Goal: Task Accomplishment & Management: Manage account settings

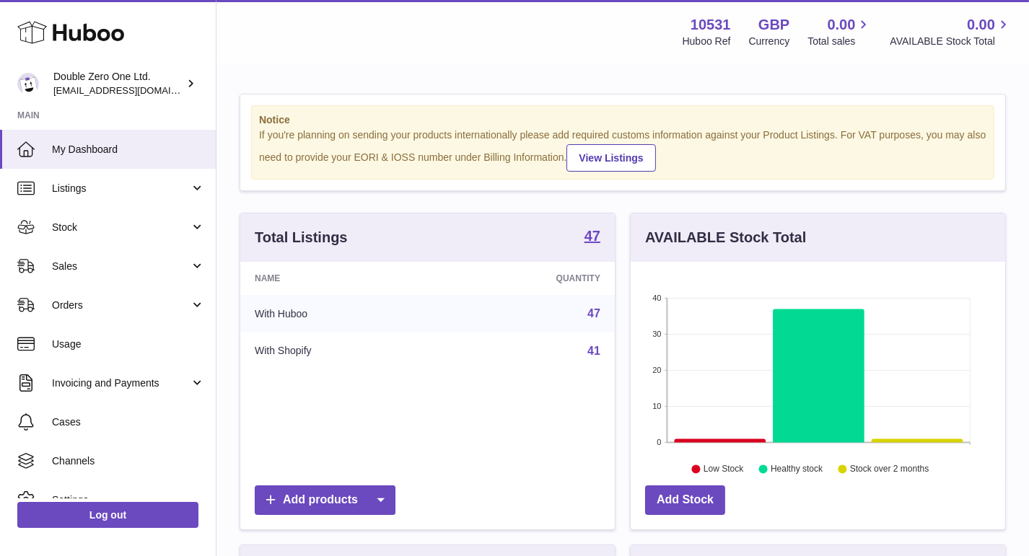
scroll to position [224, 375]
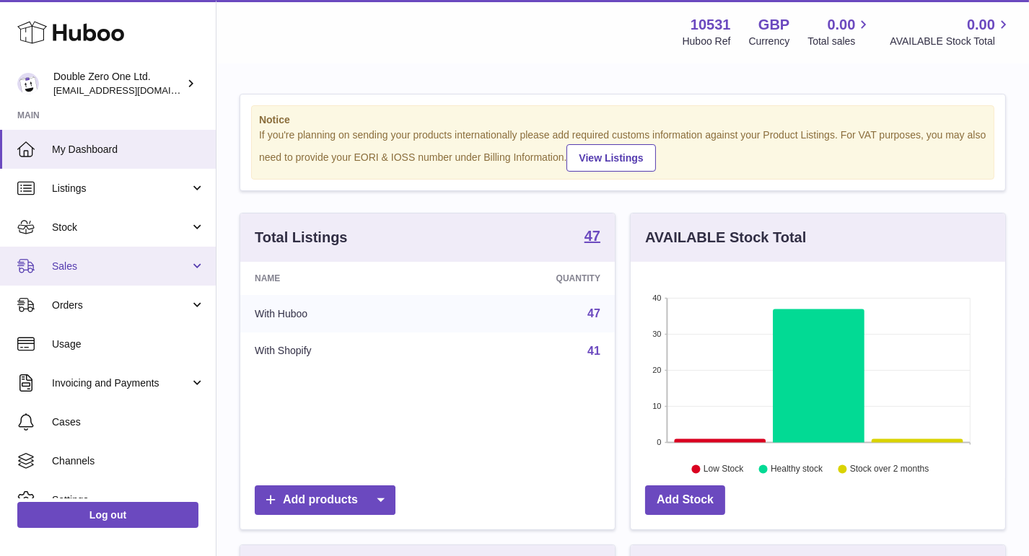
click at [69, 261] on span "Sales" at bounding box center [121, 267] width 138 height 14
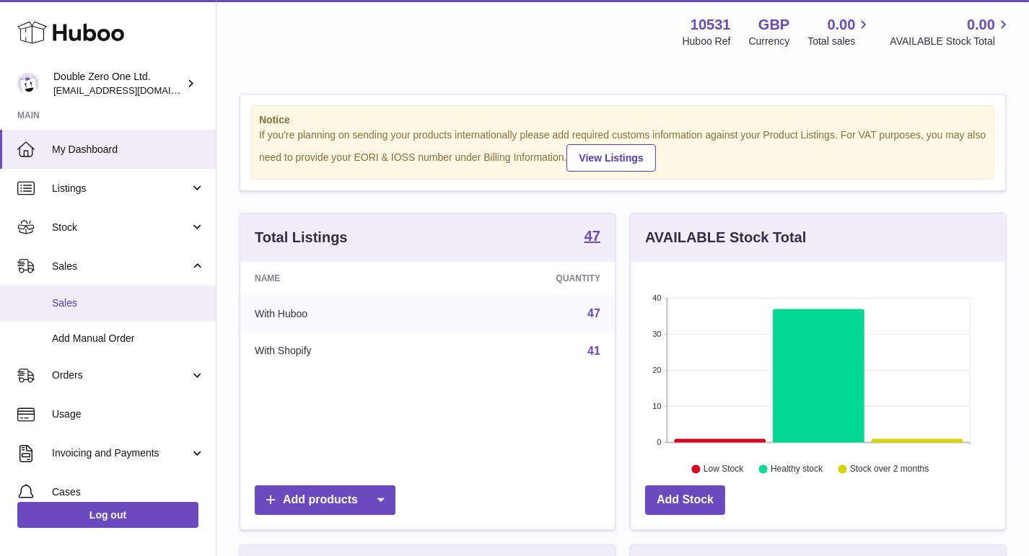
click at [61, 301] on span "Sales" at bounding box center [128, 304] width 153 height 14
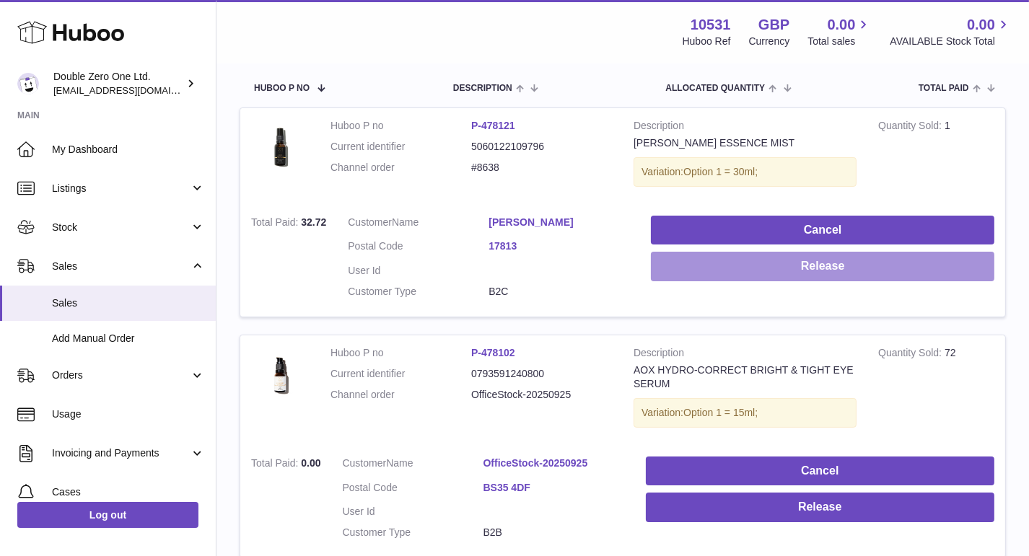
scroll to position [235, 0]
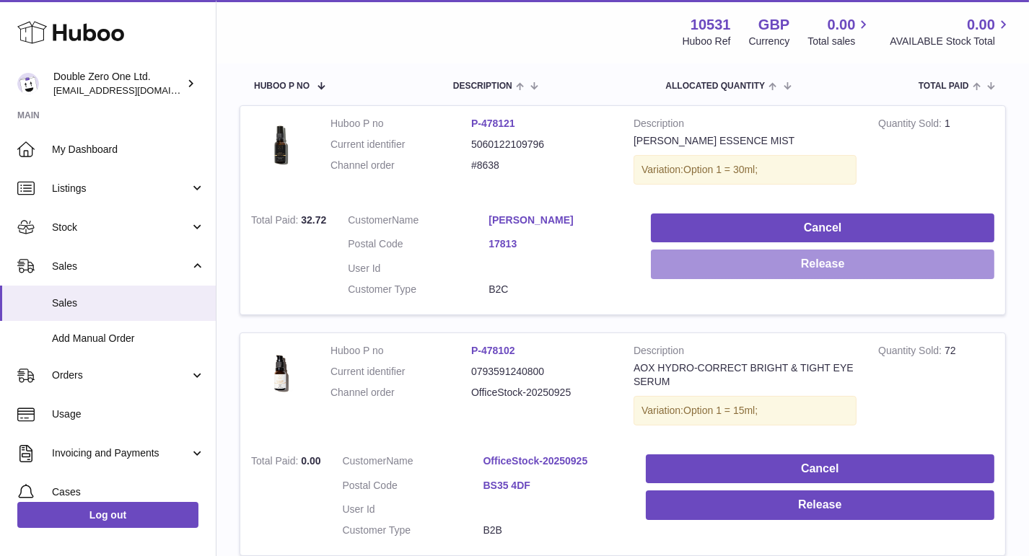
click at [708, 260] on button "Release" at bounding box center [823, 265] width 344 height 30
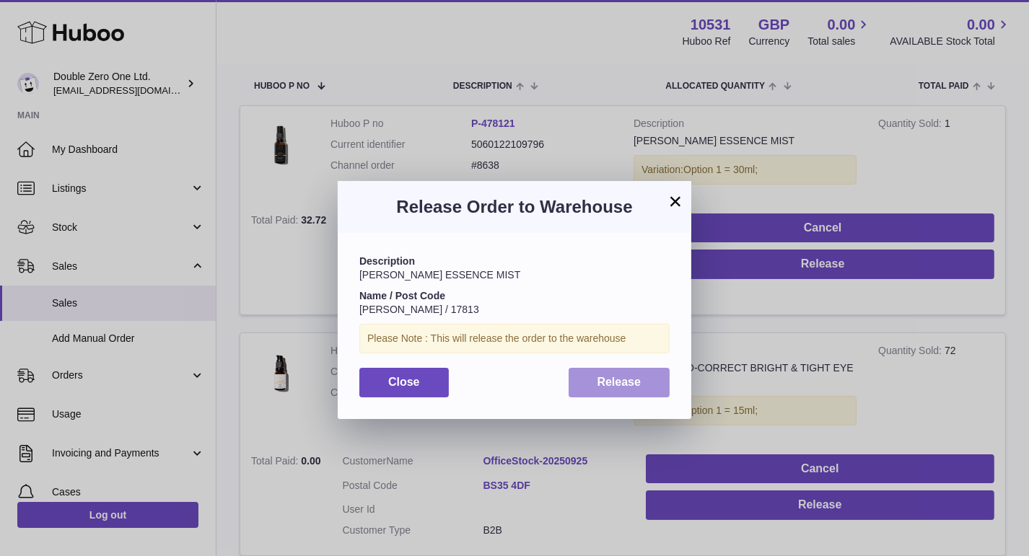
click at [616, 372] on button "Release" at bounding box center [620, 383] width 102 height 30
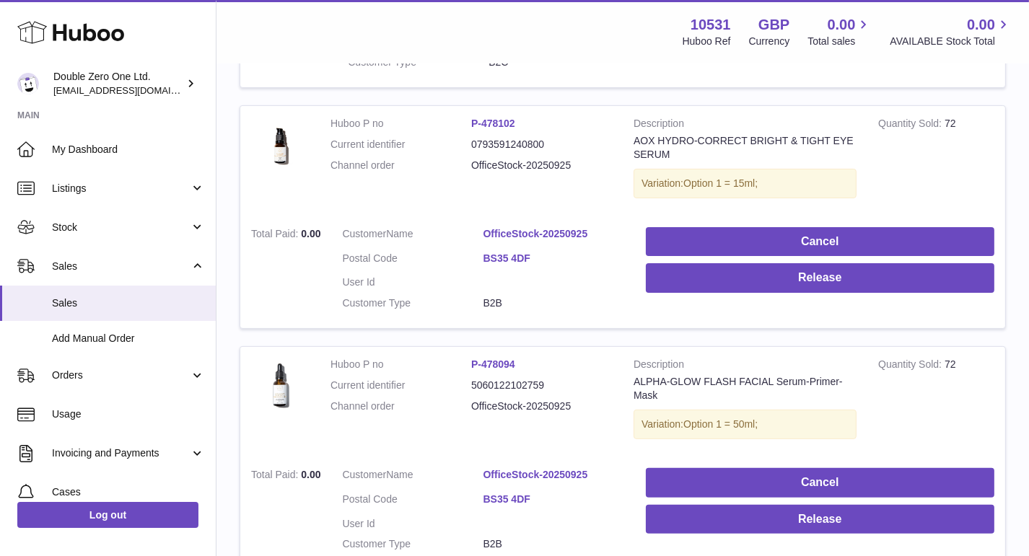
scroll to position [483, 0]
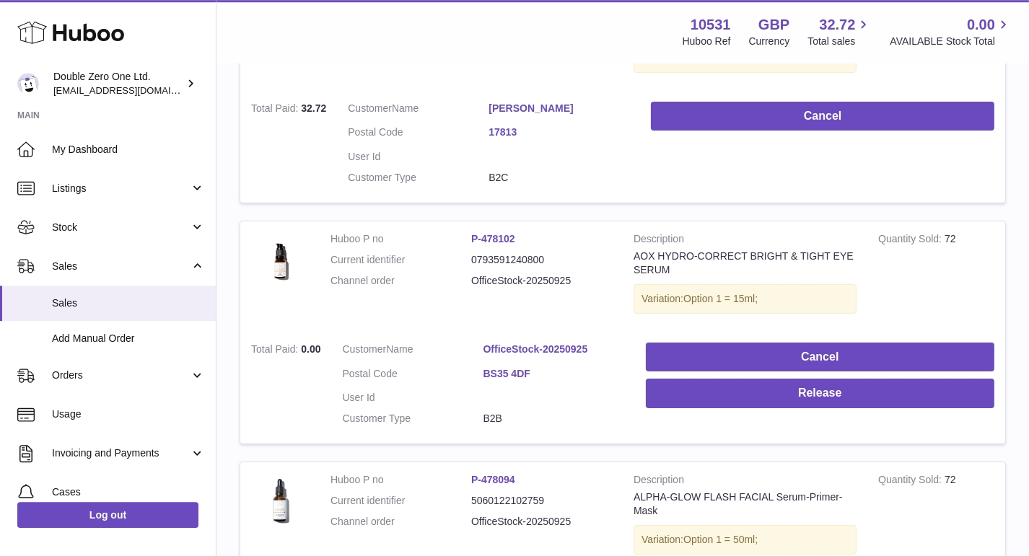
scroll to position [350, 0]
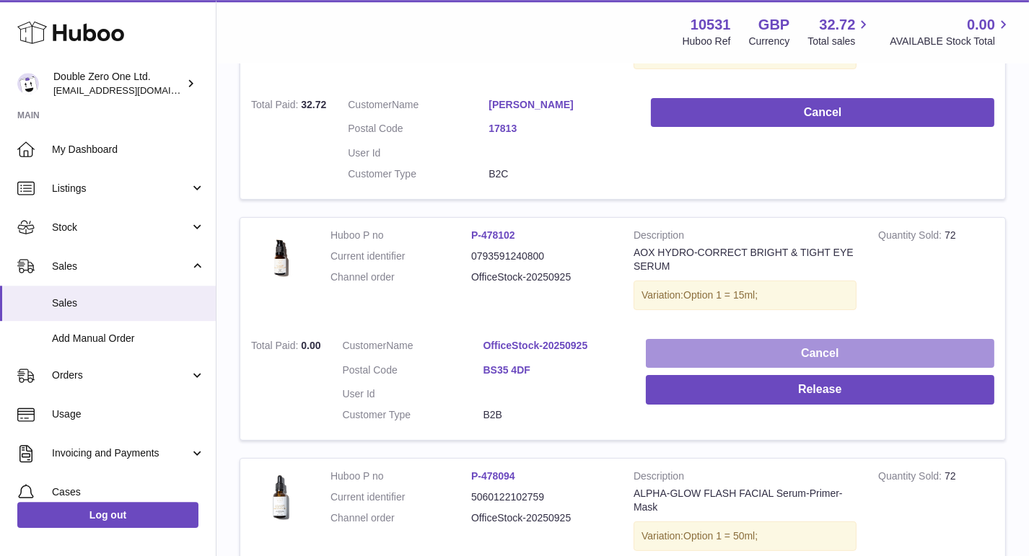
click at [684, 340] on button "Cancel" at bounding box center [820, 354] width 349 height 30
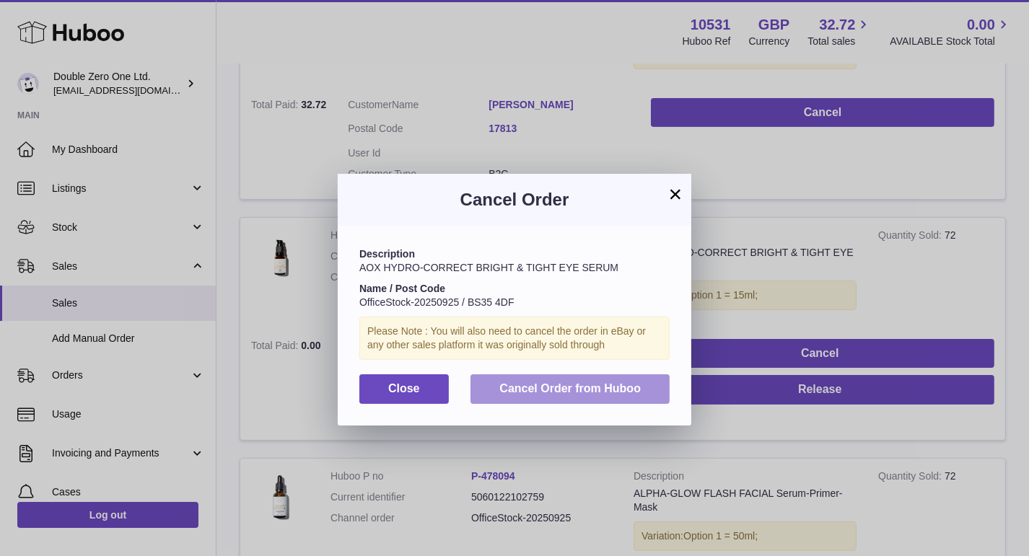
click at [586, 380] on button "Cancel Order from Huboo" at bounding box center [570, 390] width 199 height 30
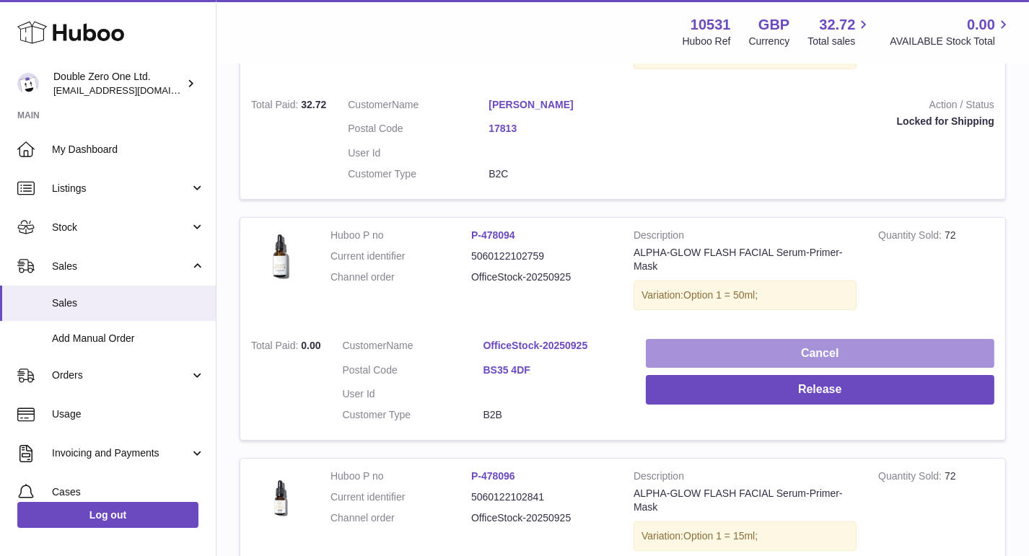
click at [698, 344] on button "Cancel" at bounding box center [820, 354] width 349 height 30
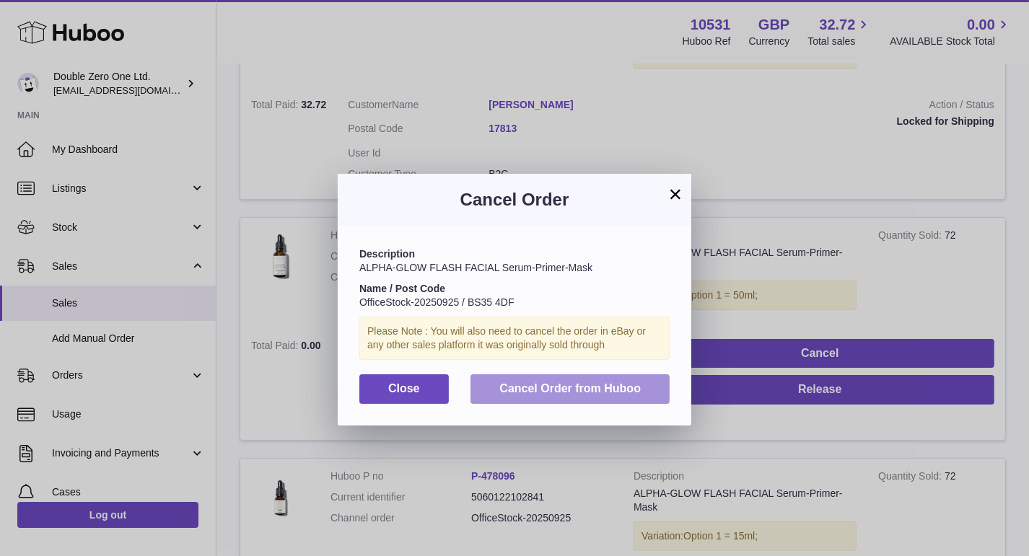
click at [611, 384] on span "Cancel Order from Huboo" at bounding box center [569, 389] width 141 height 12
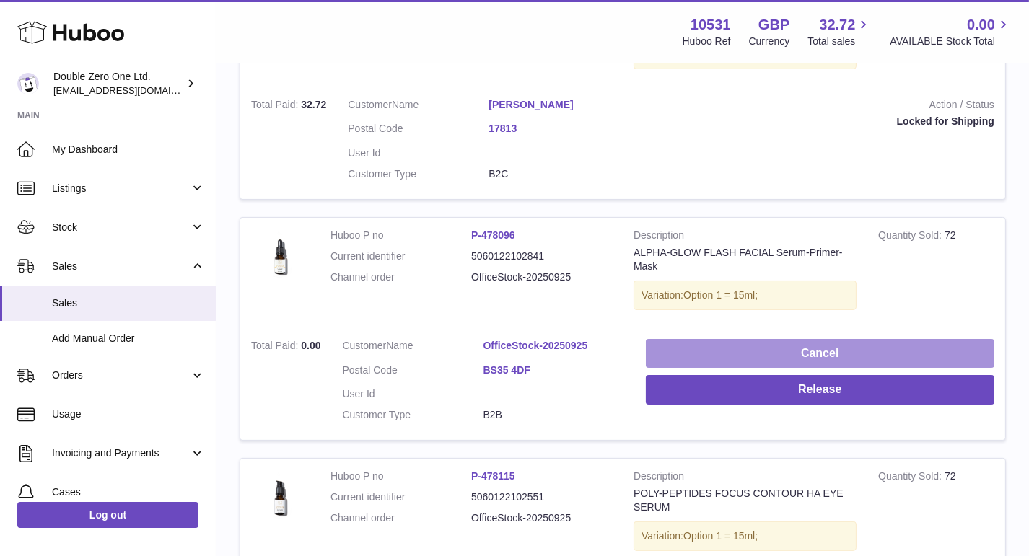
click at [691, 347] on button "Cancel" at bounding box center [820, 354] width 349 height 30
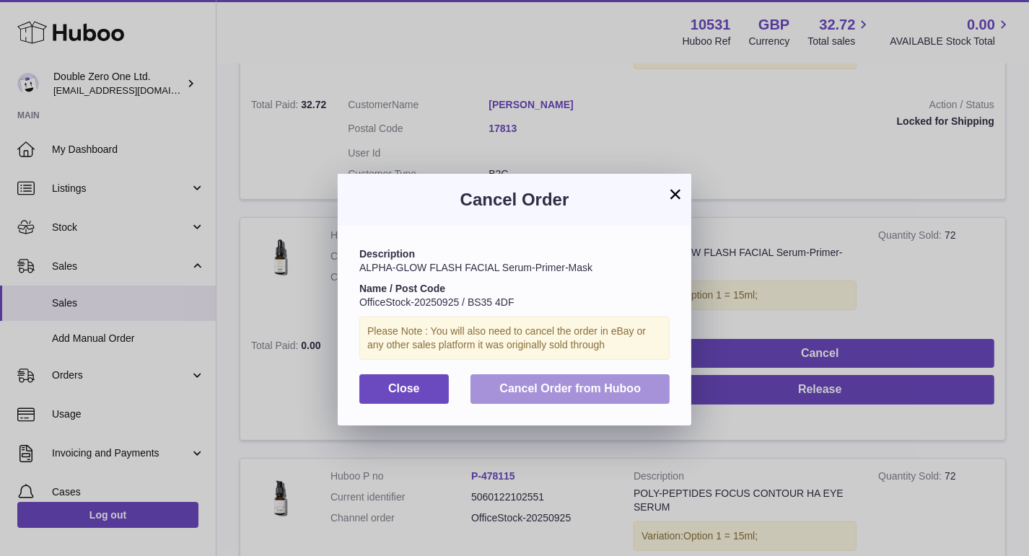
click at [606, 380] on button "Cancel Order from Huboo" at bounding box center [570, 390] width 199 height 30
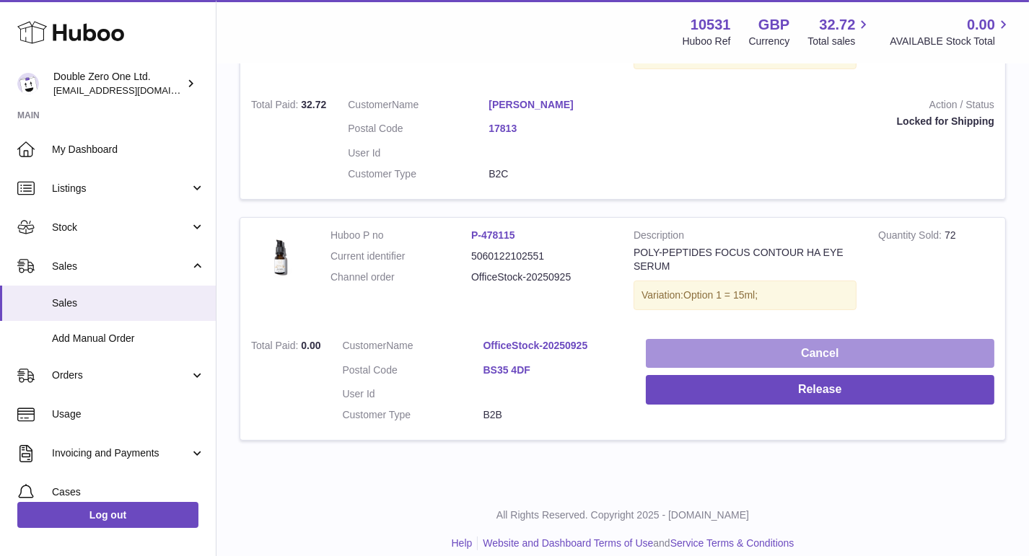
click at [694, 348] on button "Cancel" at bounding box center [820, 354] width 349 height 30
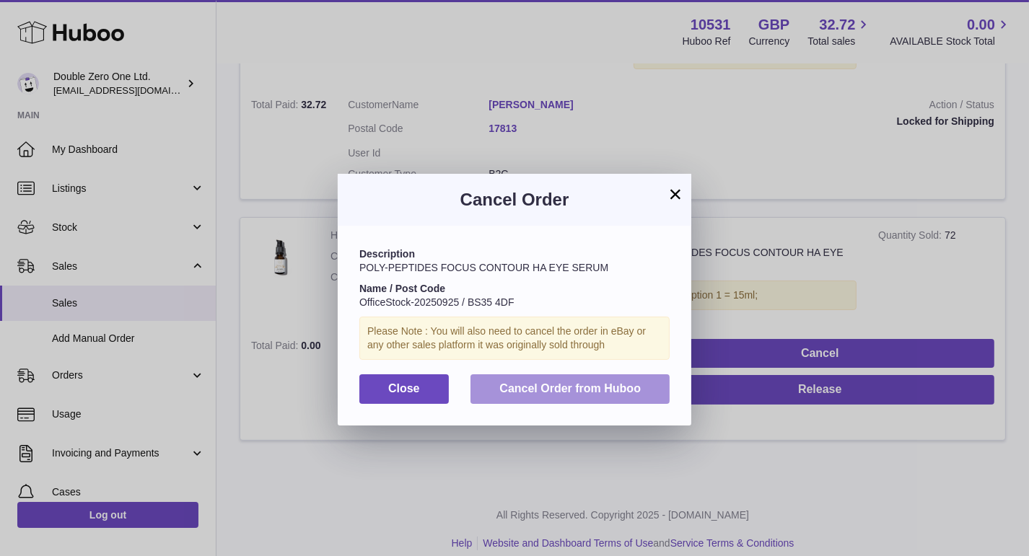
click at [624, 390] on span "Cancel Order from Huboo" at bounding box center [569, 389] width 141 height 12
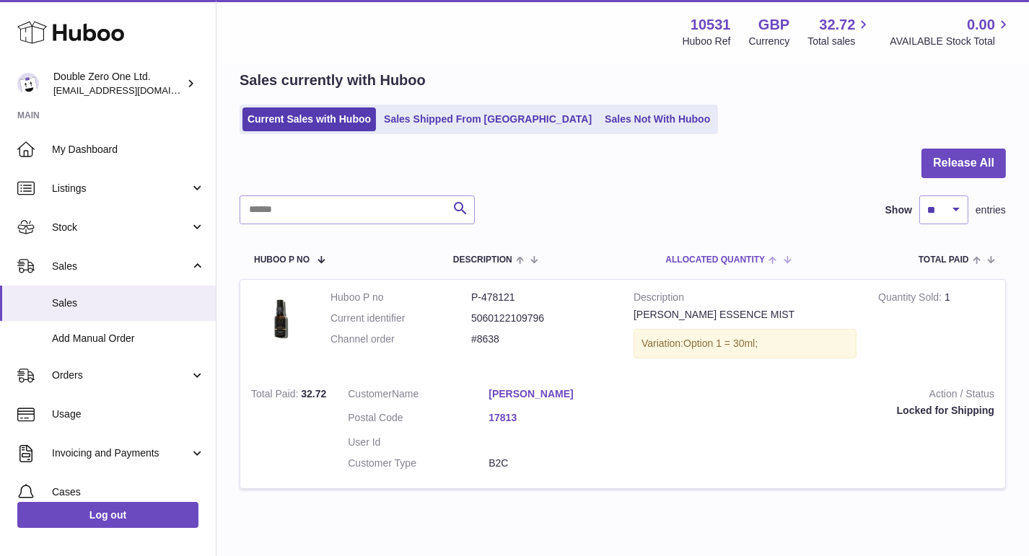
scroll to position [0, 0]
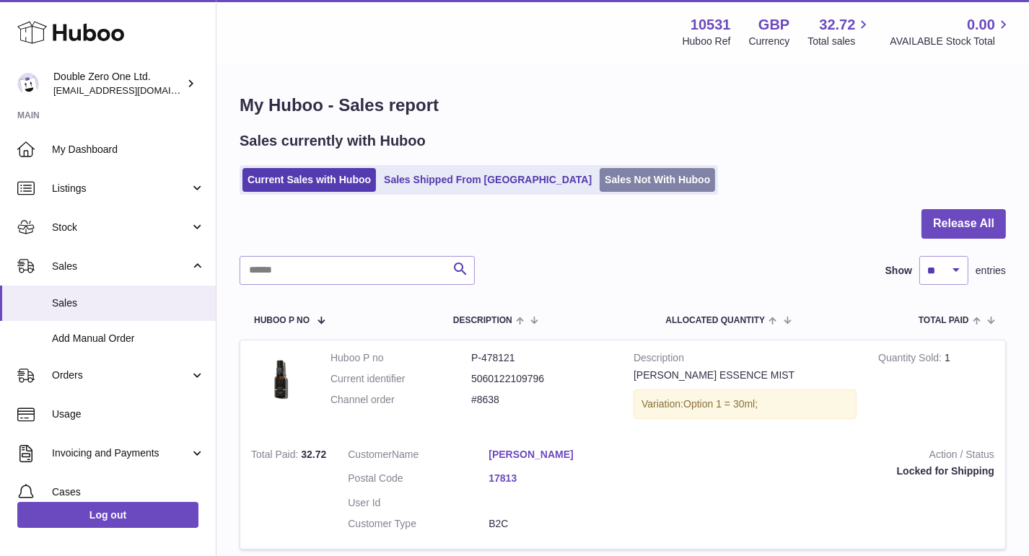
click at [600, 180] on link "Sales Not With Huboo" at bounding box center [657, 180] width 115 height 24
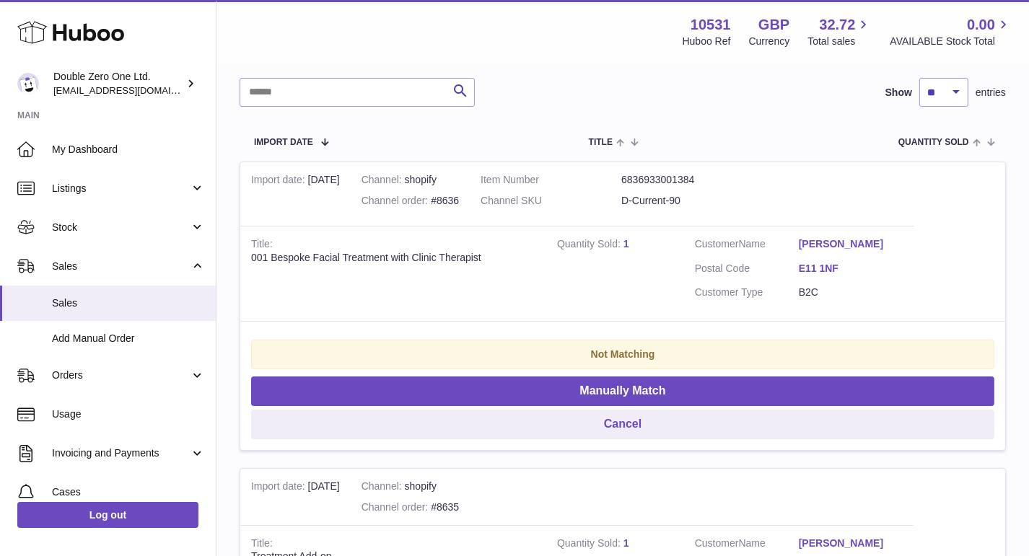
scroll to position [254, 0]
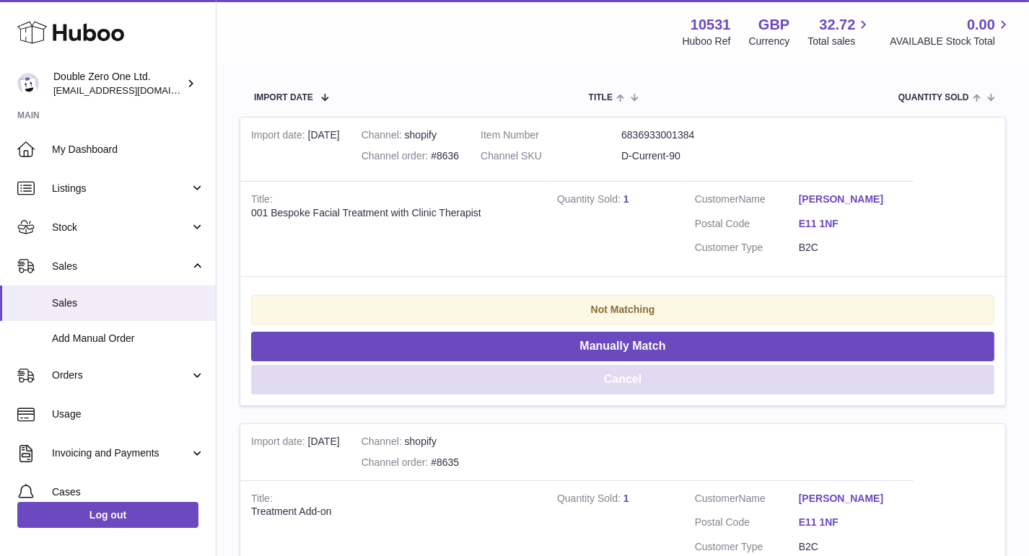
click at [668, 375] on button "Cancel" at bounding box center [622, 380] width 743 height 30
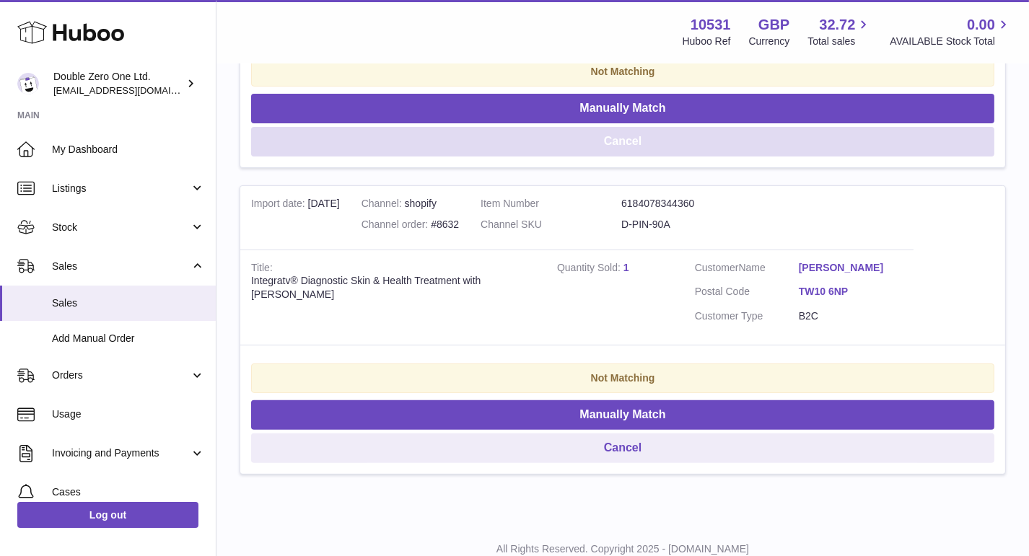
scroll to position [496, 0]
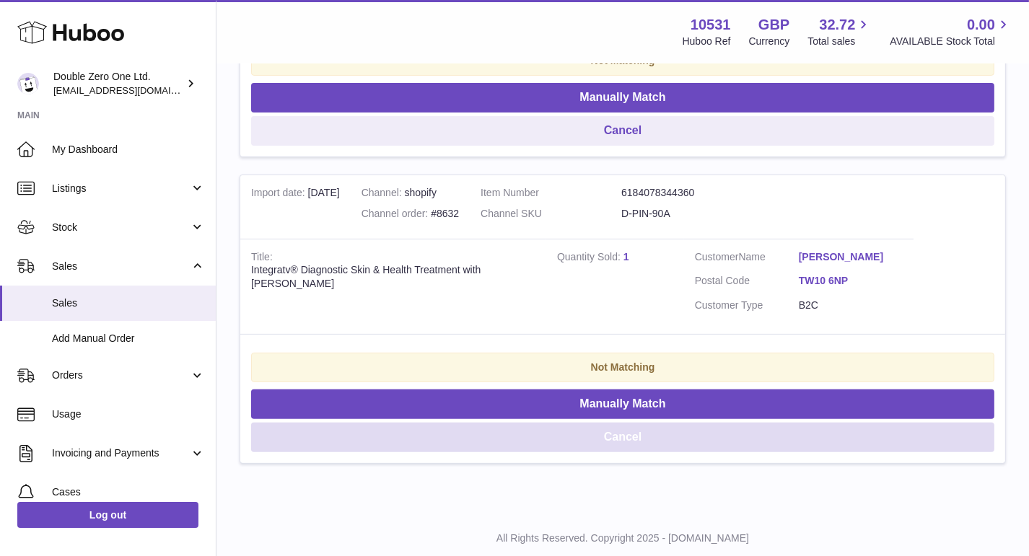
click at [646, 428] on button "Cancel" at bounding box center [622, 438] width 743 height 30
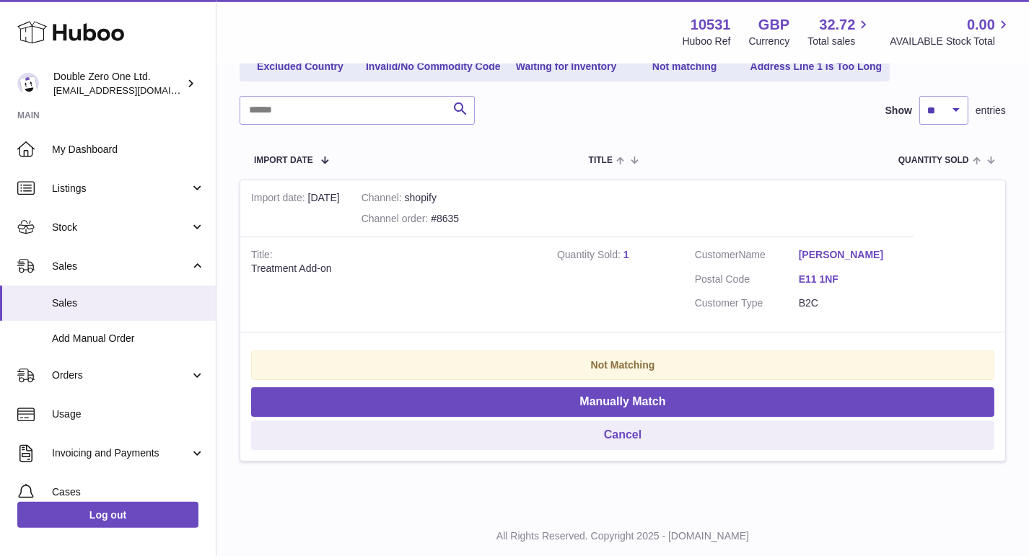
scroll to position [192, 0]
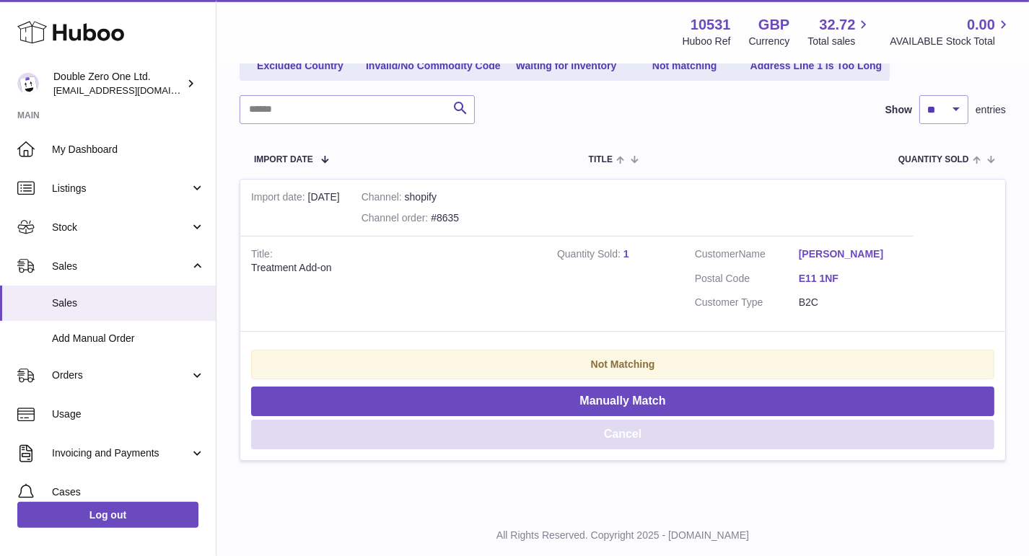
click at [360, 436] on button "Cancel" at bounding box center [622, 435] width 743 height 30
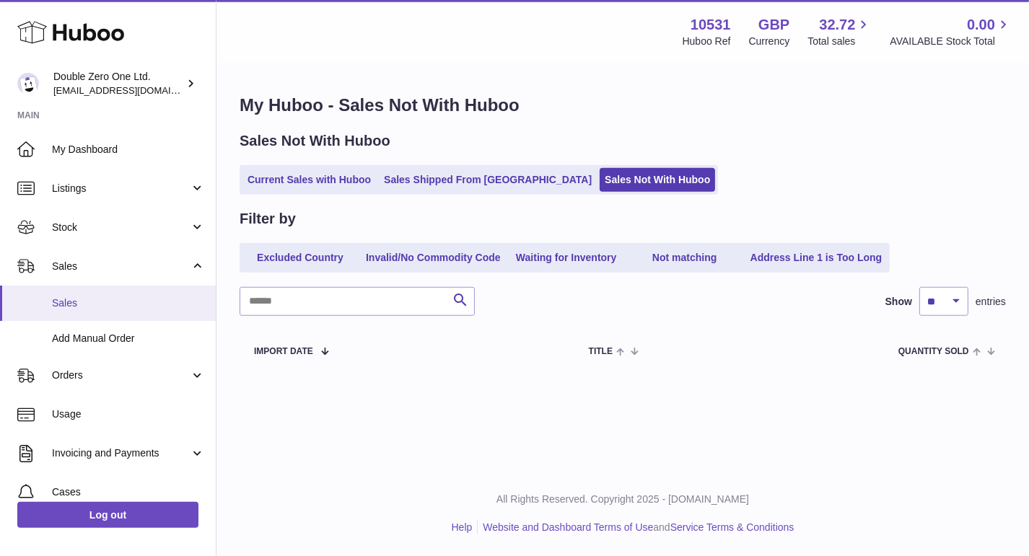
scroll to position [0, 0]
click at [273, 176] on link "Current Sales with Huboo" at bounding box center [310, 180] width 134 height 24
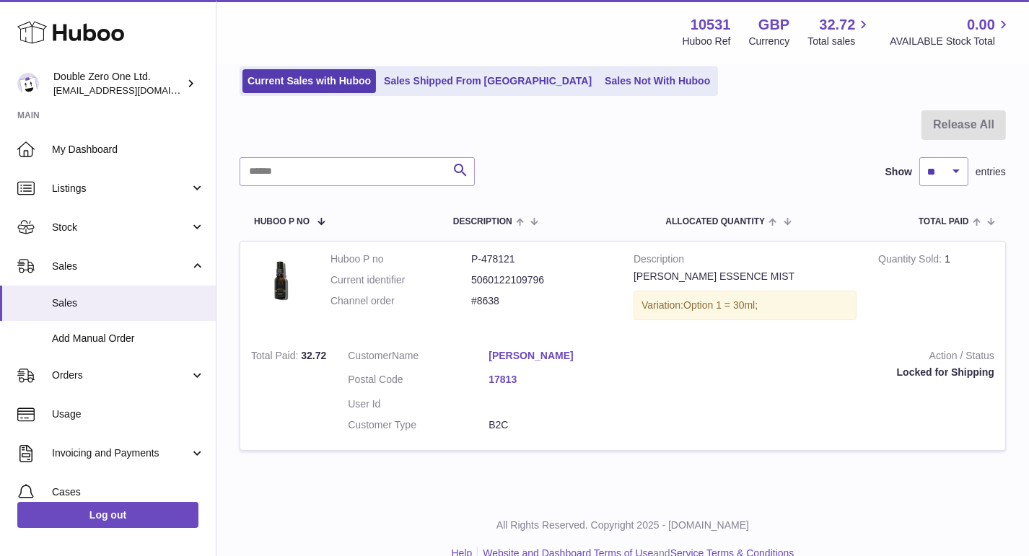
scroll to position [101, 0]
